Goal: Task Accomplishment & Management: Manage account settings

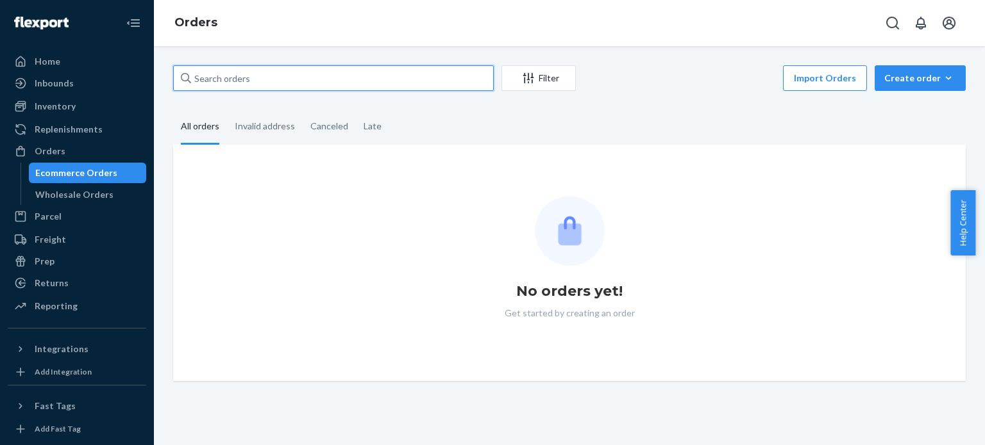
click at [400, 79] on input "text" at bounding box center [333, 78] width 320 height 26
paste input "517371MIRA"
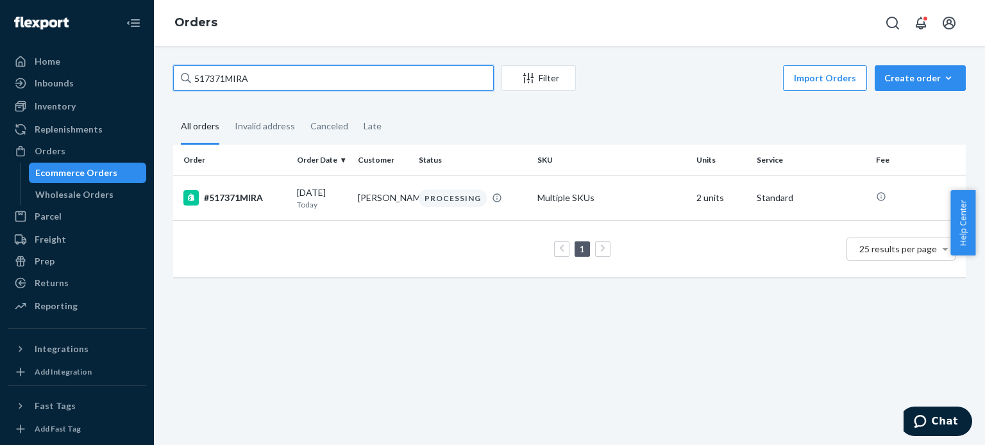
click at [400, 79] on input "517371MIRA" at bounding box center [333, 78] width 320 height 26
type input "517371MIRA"
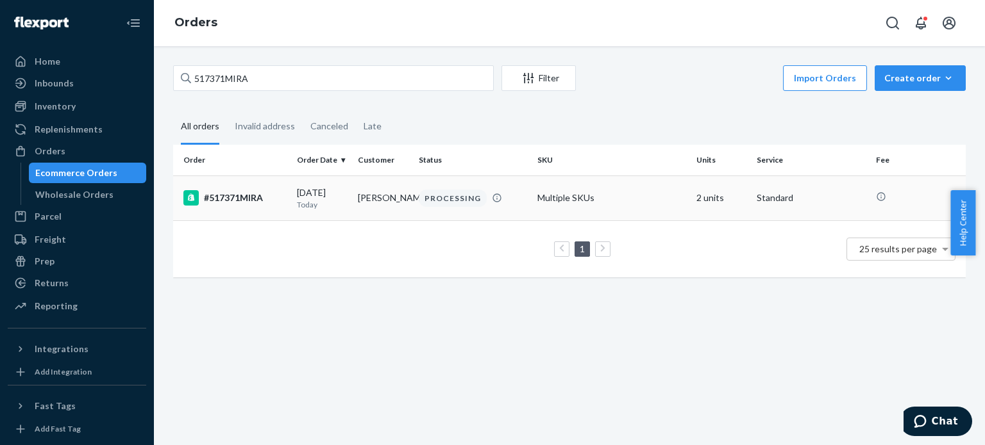
click at [353, 187] on td "[PERSON_NAME]" at bounding box center [383, 198] width 61 height 45
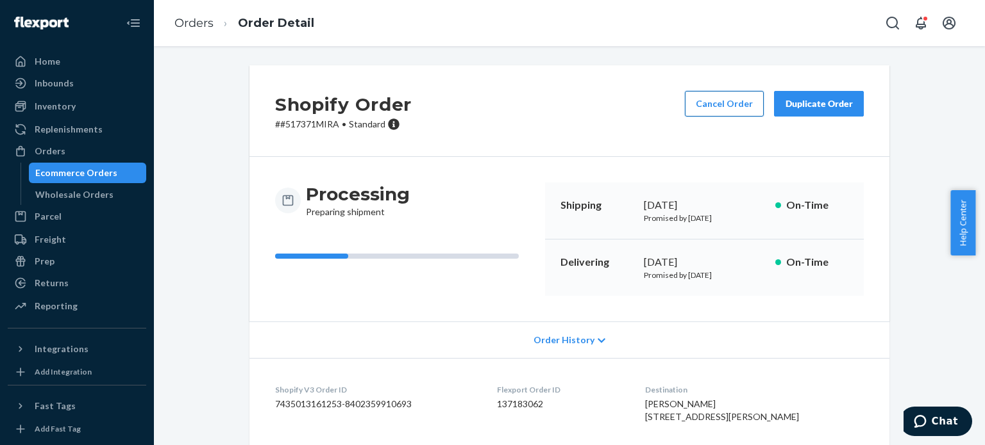
click at [741, 104] on button "Cancel Order" at bounding box center [724, 104] width 79 height 26
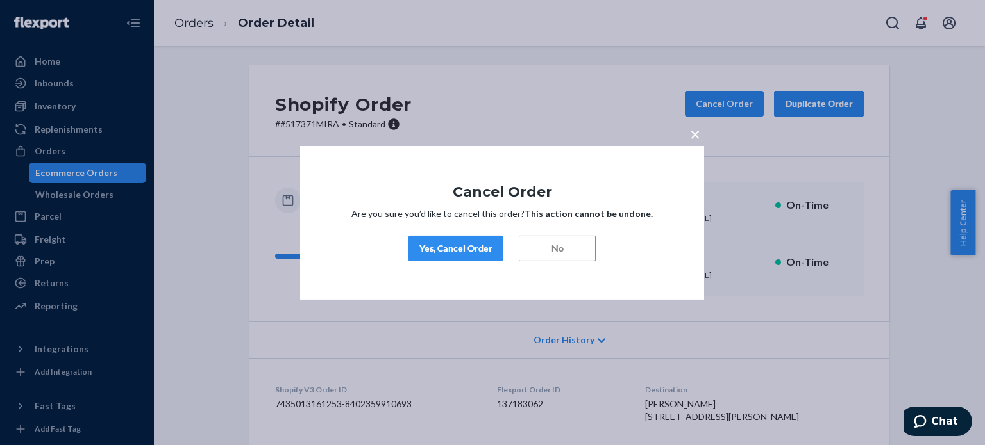
click at [456, 255] on button "Yes, Cancel Order" at bounding box center [455, 249] width 95 height 26
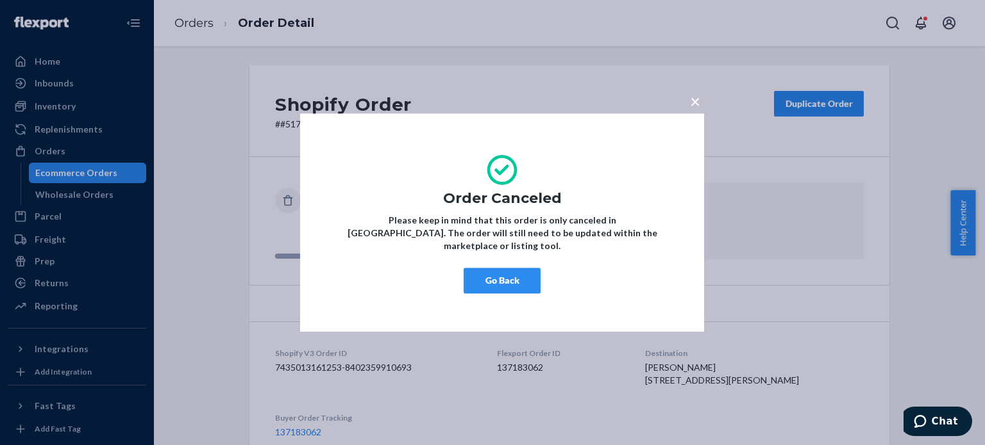
click at [481, 287] on button "Go Back" at bounding box center [501, 281] width 77 height 26
